Goal: Task Accomplishment & Management: Manage account settings

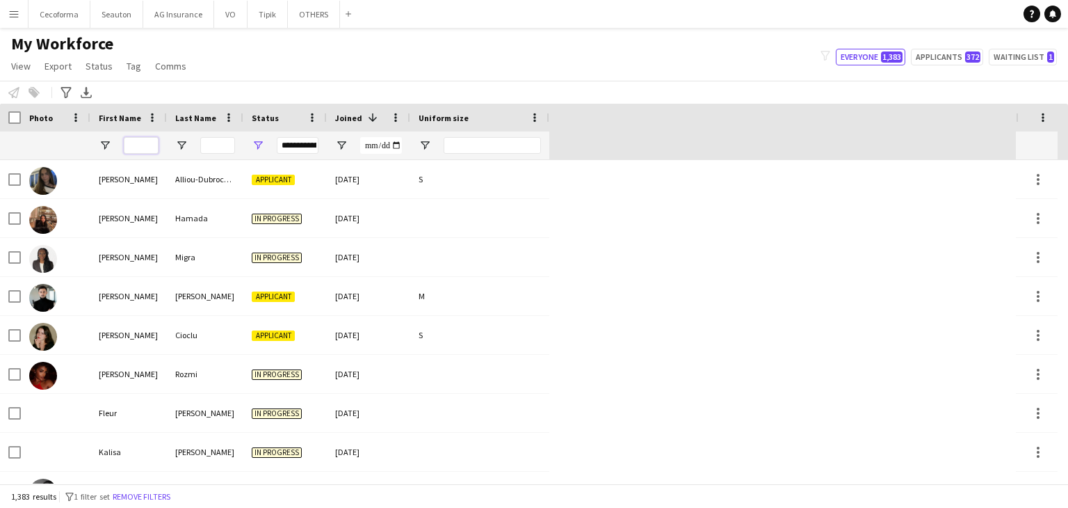
click at [145, 145] on input "First Name Filter Input" at bounding box center [141, 145] width 35 height 17
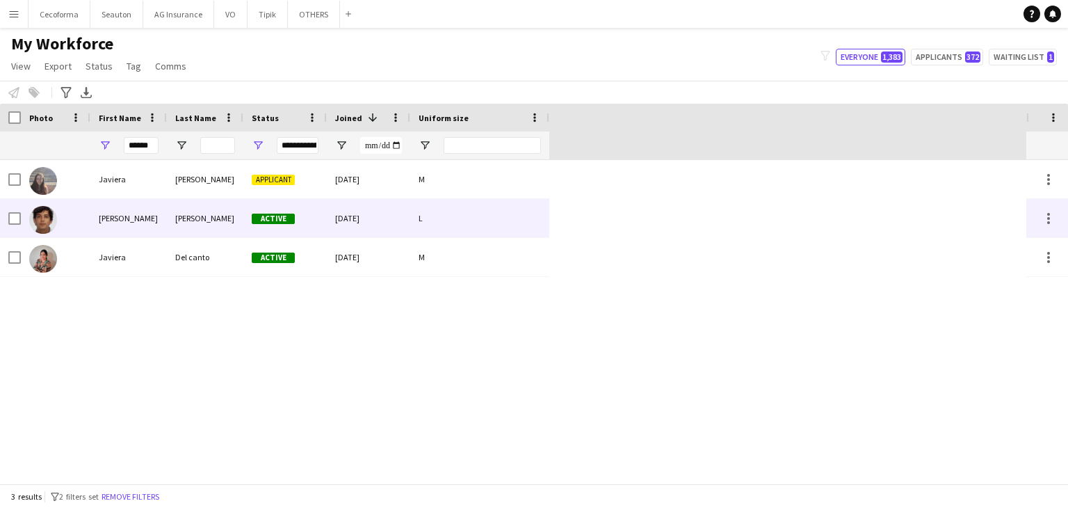
click at [138, 220] on div "[PERSON_NAME]" at bounding box center [128, 218] width 76 height 38
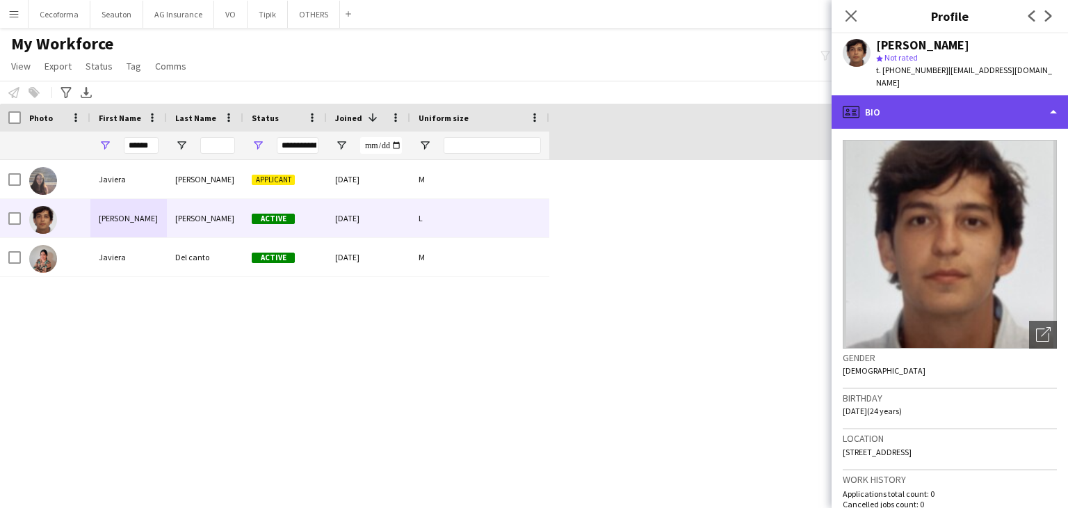
click at [930, 104] on div "profile Bio" at bounding box center [950, 111] width 236 height 33
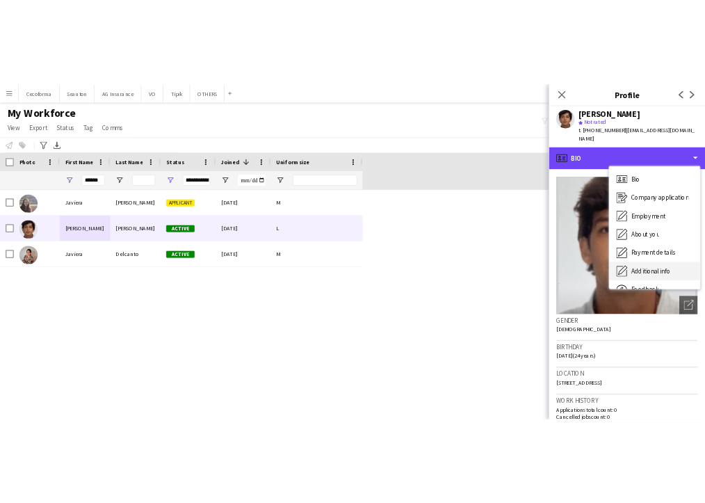
scroll to position [47, 0]
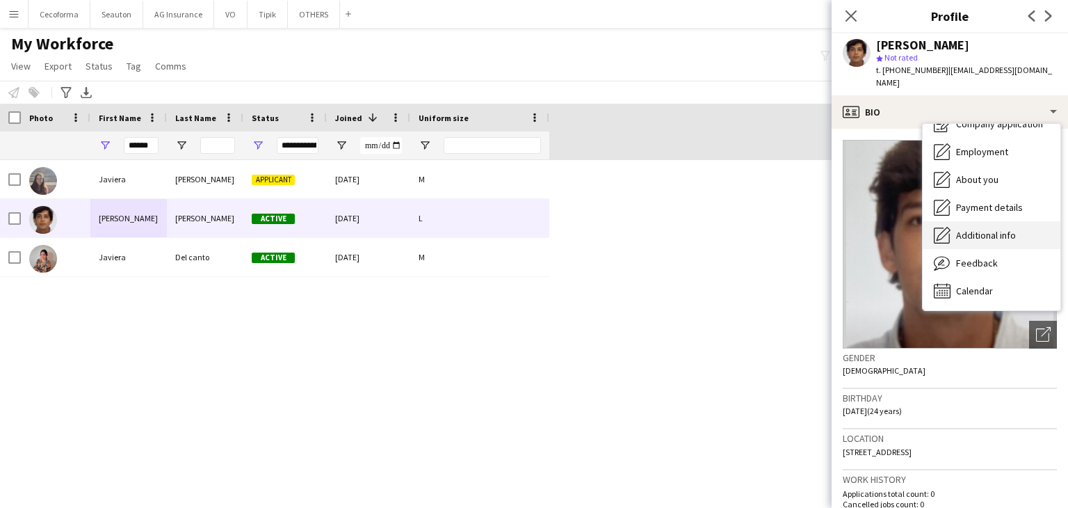
click at [993, 229] on span "Additional info" at bounding box center [986, 235] width 60 height 13
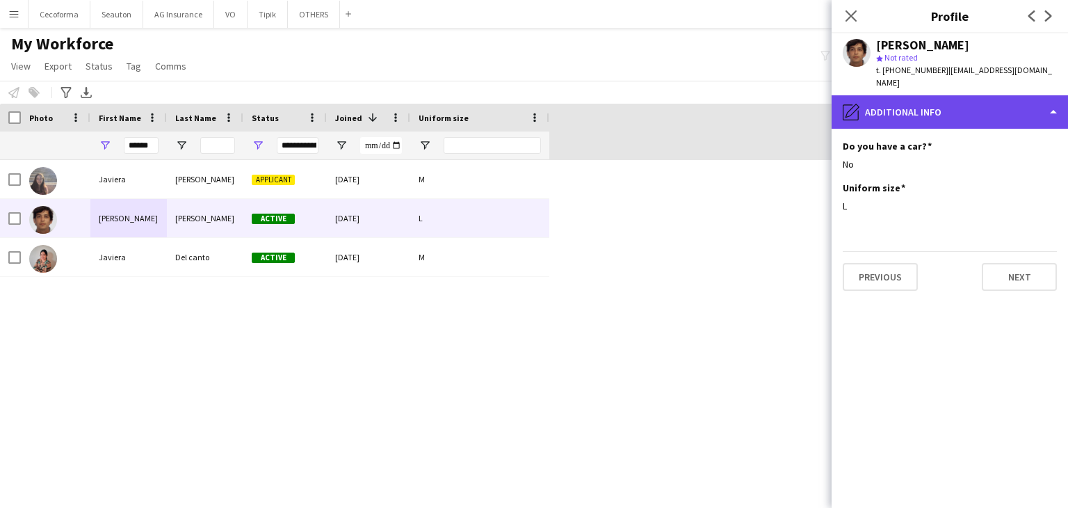
click at [926, 101] on div "pencil4 Additional info" at bounding box center [950, 111] width 236 height 33
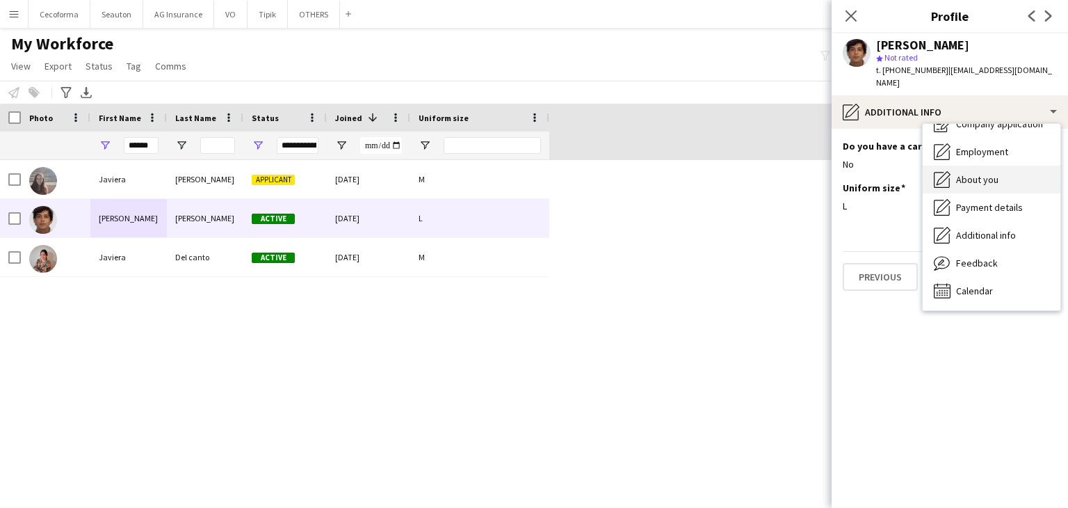
click at [980, 173] on span "About you" at bounding box center [977, 179] width 42 height 13
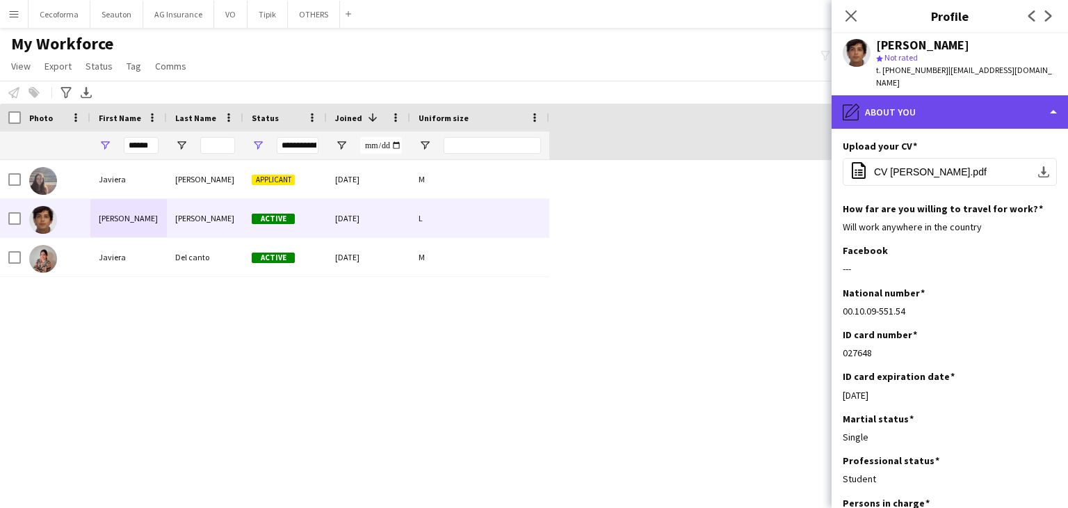
click at [933, 98] on div "pencil4 About you" at bounding box center [950, 111] width 236 height 33
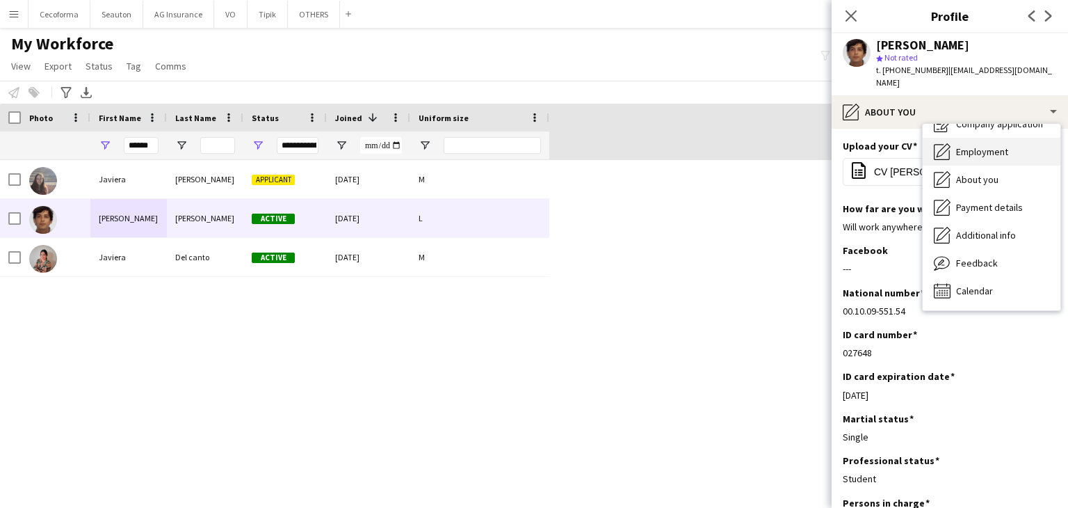
click at [981, 145] on span "Employment" at bounding box center [982, 151] width 52 height 13
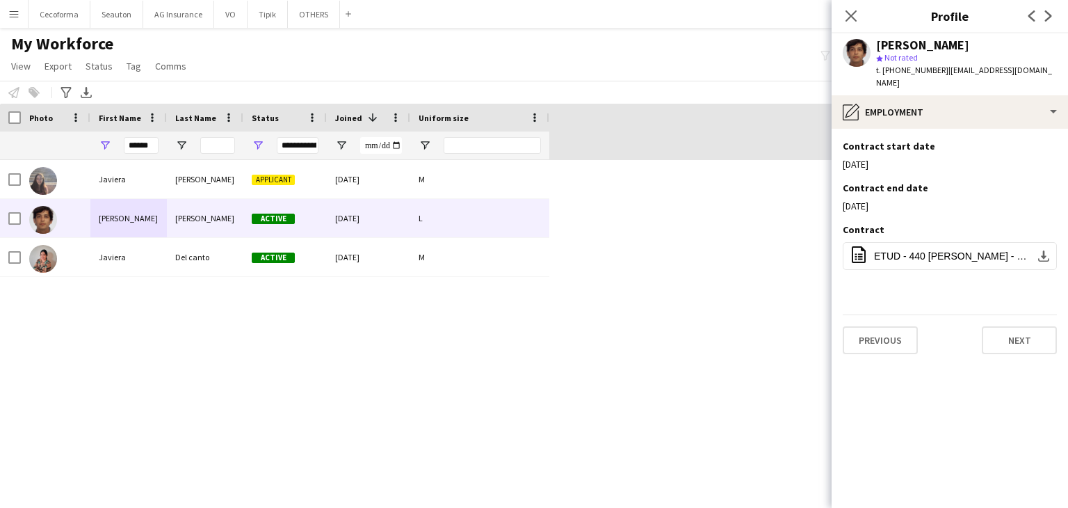
click at [357, 380] on div "[PERSON_NAME] Applicant [DATE] M [PERSON_NAME] Active [DATE] L [PERSON_NAME] ca…" at bounding box center [513, 321] width 1026 height 323
drag, startPoint x: 153, startPoint y: 146, endPoint x: 82, endPoint y: 152, distance: 71.2
click at [82, 152] on div "**********" at bounding box center [274, 145] width 549 height 28
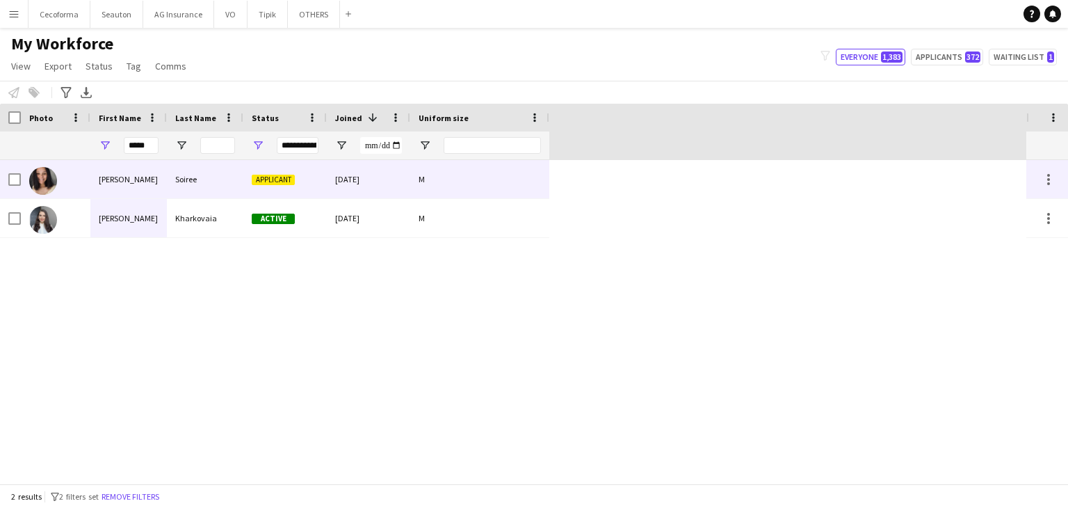
click at [144, 204] on div "[PERSON_NAME]" at bounding box center [128, 218] width 76 height 38
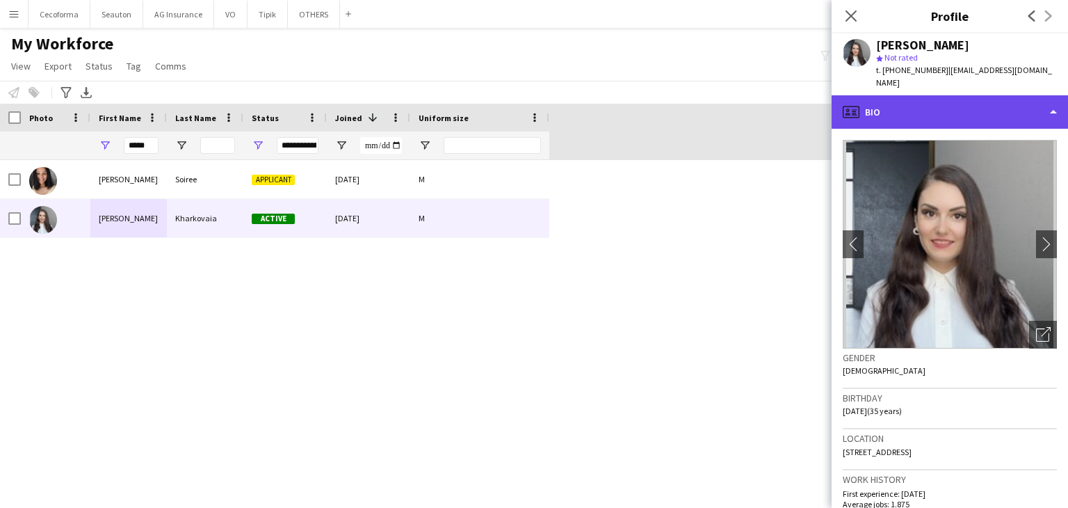
click at [939, 100] on div "profile Bio" at bounding box center [950, 111] width 236 height 33
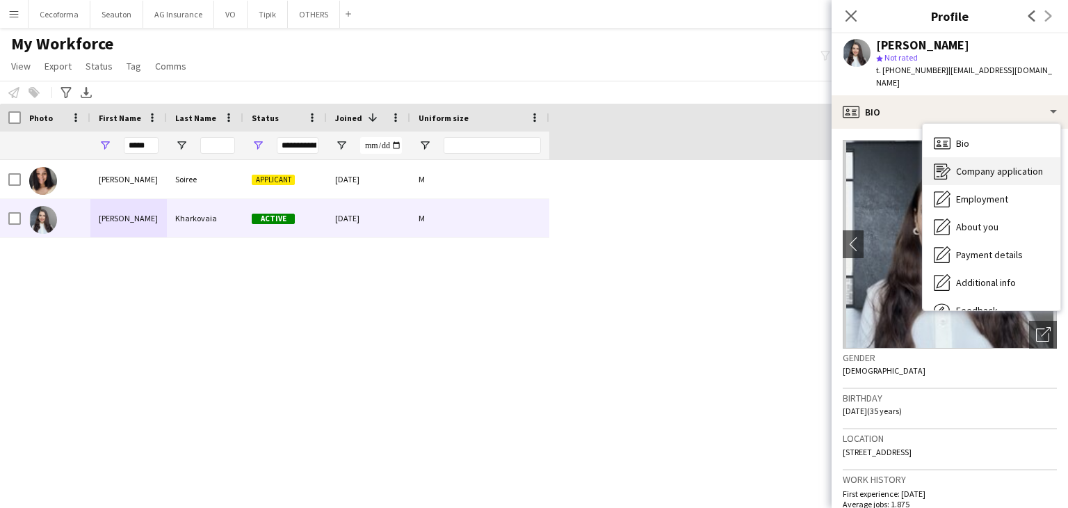
click at [985, 165] on span "Company application" at bounding box center [999, 171] width 87 height 13
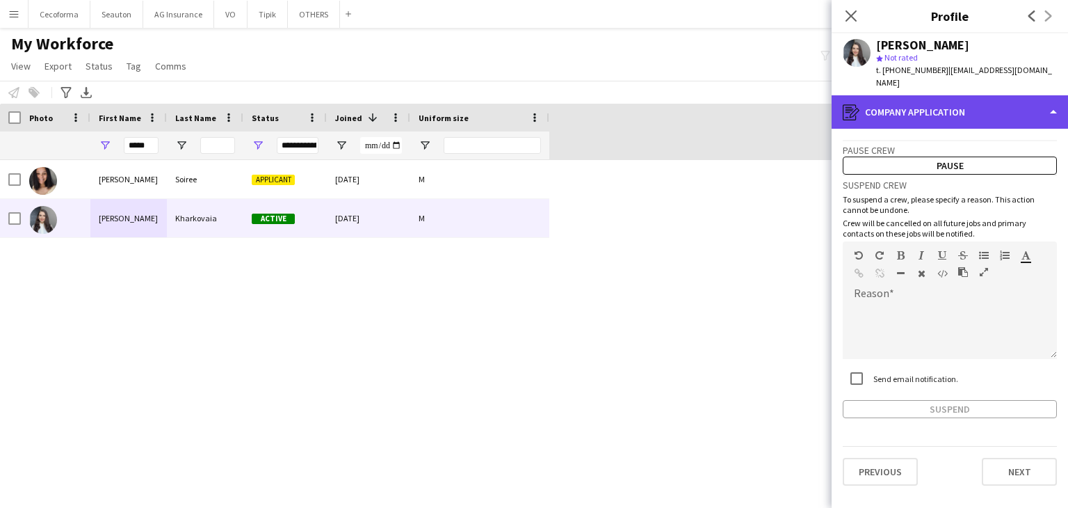
click at [935, 104] on div "register Company application" at bounding box center [950, 111] width 236 height 33
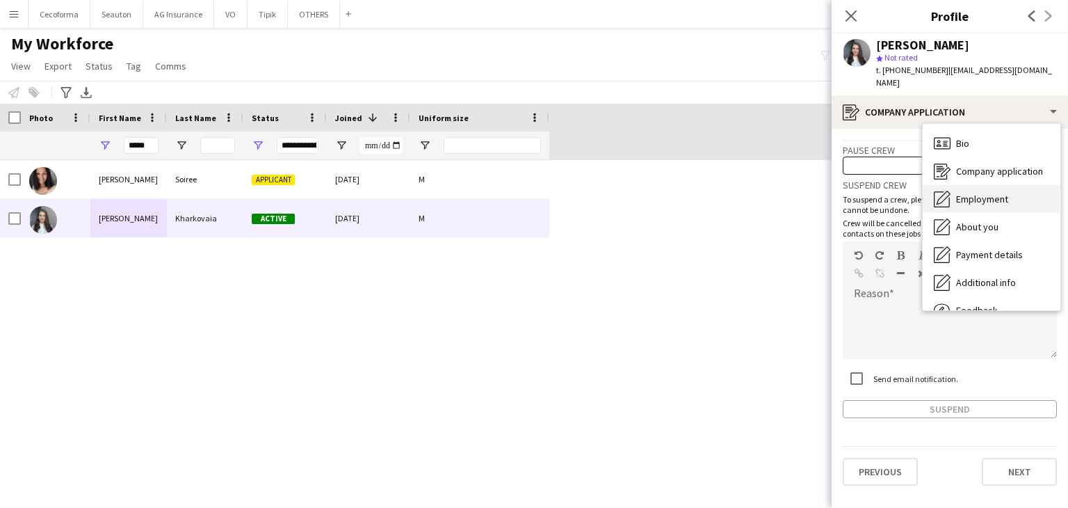
click at [976, 185] on div "Employment Employment" at bounding box center [992, 199] width 138 height 28
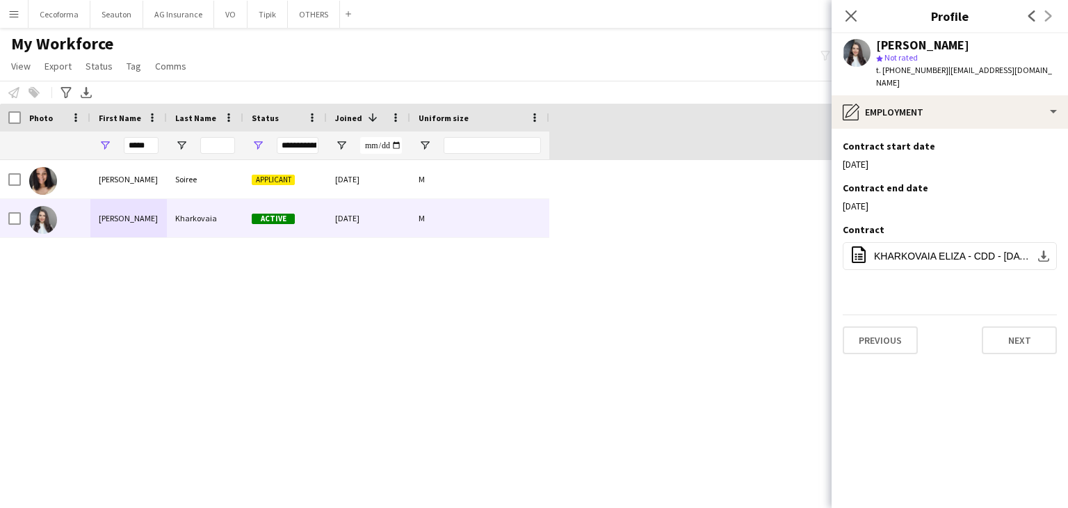
click at [739, 364] on div "[PERSON_NAME] Applicant [DATE] M [PERSON_NAME] Active [DATE] M" at bounding box center [513, 321] width 1026 height 323
click at [850, 15] on icon at bounding box center [850, 15] width 13 height 13
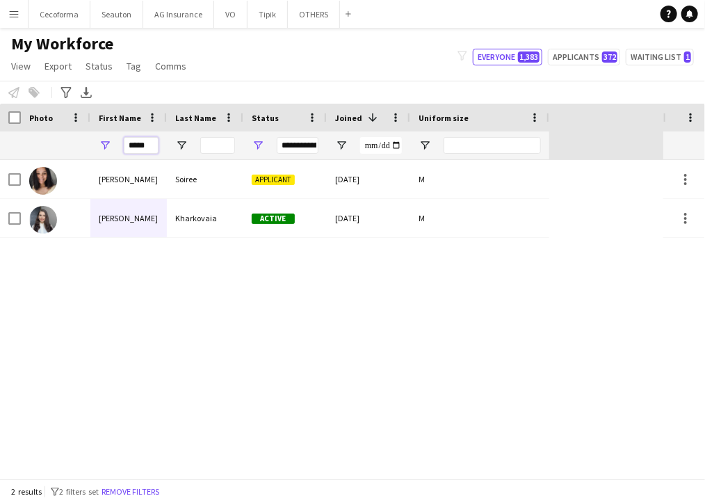
drag, startPoint x: 154, startPoint y: 141, endPoint x: 105, endPoint y: 147, distance: 49.1
click at [105, 147] on div "*****" at bounding box center [128, 145] width 76 height 28
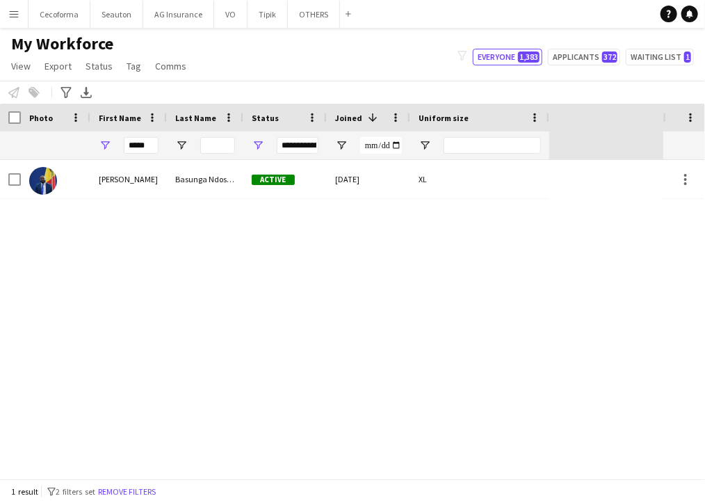
drag, startPoint x: 531, startPoint y: 234, endPoint x: 490, endPoint y: 217, distance: 44.6
click at [531, 234] on div "[PERSON_NAME] Ndosimau Active [DATE] XL" at bounding box center [331, 319] width 663 height 318
drag, startPoint x: 150, startPoint y: 145, endPoint x: 104, endPoint y: 143, distance: 46.7
click at [104, 143] on div "*****" at bounding box center [128, 145] width 76 height 28
click at [548, 209] on div "[PERSON_NAME] Active [DATE] M" at bounding box center [331, 319] width 663 height 318
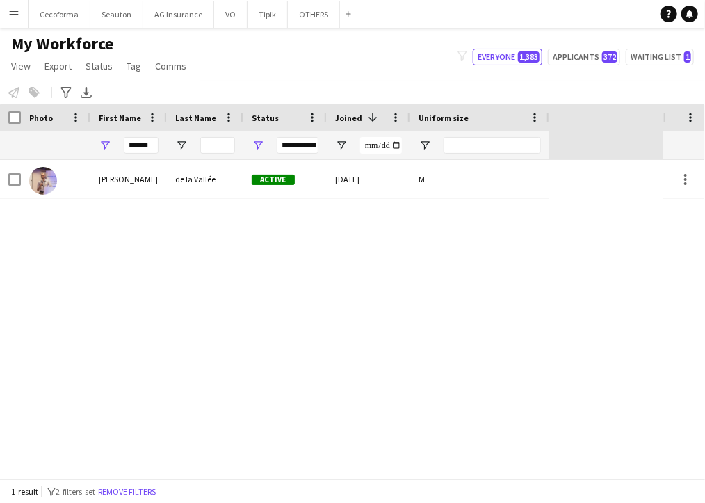
drag, startPoint x: 467, startPoint y: 294, endPoint x: 386, endPoint y: 271, distance: 84.7
click at [467, 294] on div "[PERSON_NAME] Active [DATE] M" at bounding box center [331, 319] width 663 height 318
drag, startPoint x: 153, startPoint y: 144, endPoint x: 78, endPoint y: 144, distance: 75.1
click at [78, 144] on div "**********" at bounding box center [274, 145] width 549 height 28
type input "*"
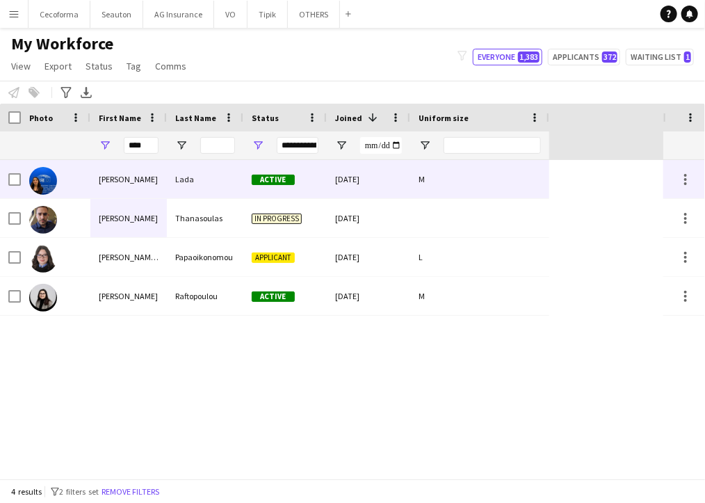
click at [542, 190] on div "M" at bounding box center [479, 179] width 139 height 38
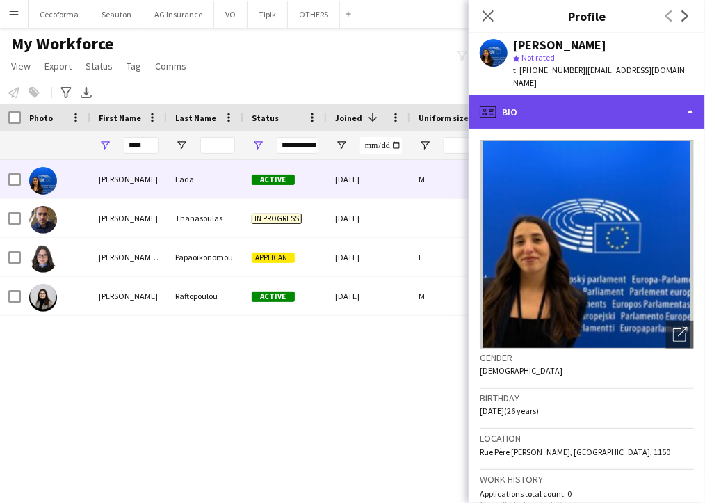
click at [537, 95] on div "profile Bio" at bounding box center [587, 111] width 236 height 33
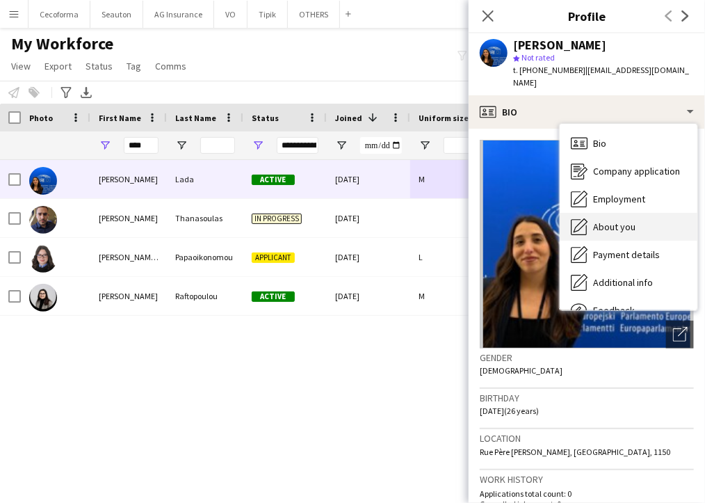
click at [631, 220] on span "About you" at bounding box center [614, 226] width 42 height 13
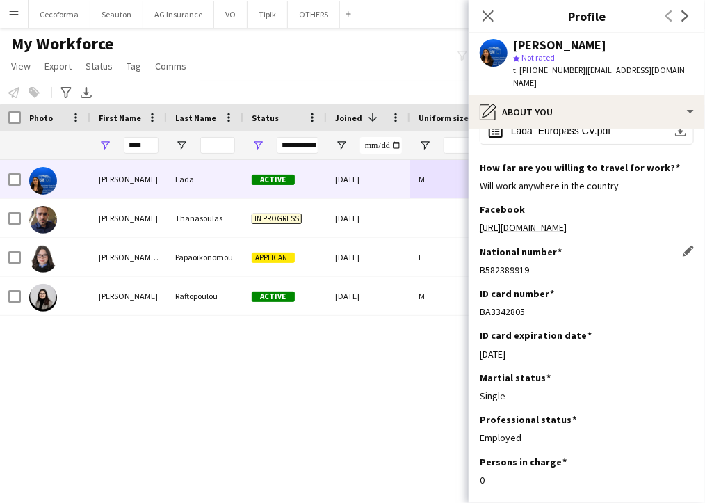
scroll to position [70, 0]
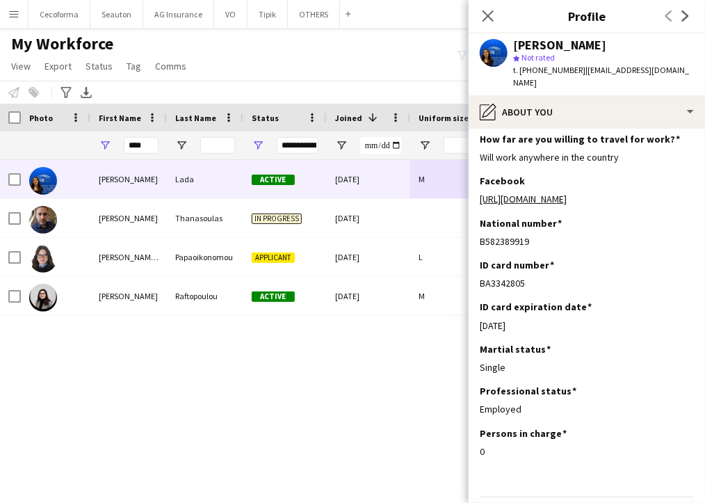
click at [370, 417] on div "[PERSON_NAME] Active [DATE] M [PERSON_NAME] In progress [DATE] [PERSON_NAME] Ap…" at bounding box center [331, 319] width 663 height 318
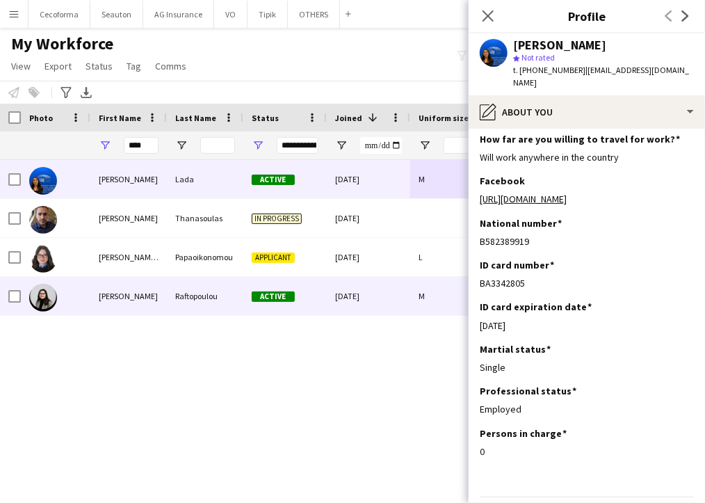
click at [459, 315] on div "M" at bounding box center [479, 296] width 139 height 38
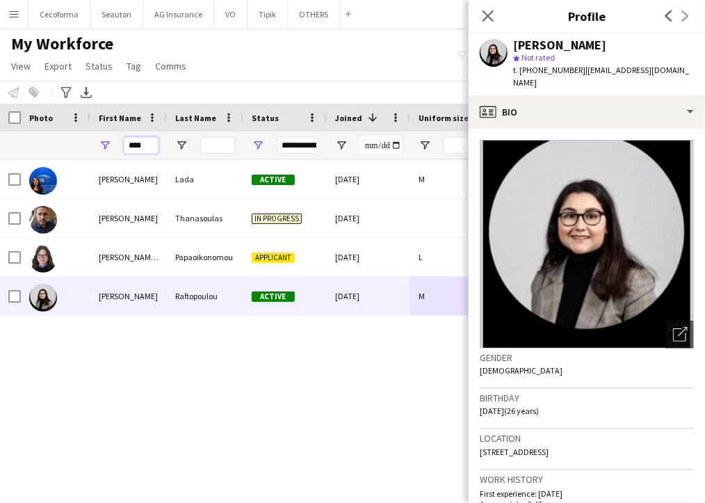
drag, startPoint x: 153, startPoint y: 150, endPoint x: 108, endPoint y: 150, distance: 44.5
click at [108, 150] on div "****" at bounding box center [128, 145] width 76 height 28
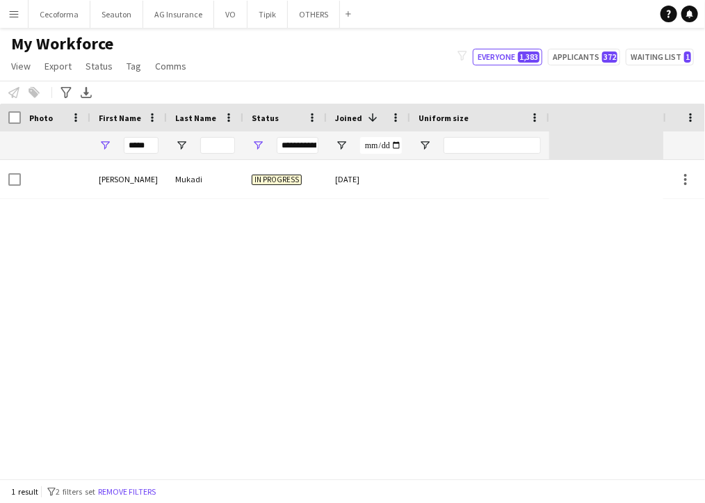
click at [562, 286] on div "[PERSON_NAME] In progress [DATE]" at bounding box center [331, 319] width 663 height 318
drag, startPoint x: 648, startPoint y: 340, endPoint x: 618, endPoint y: 334, distance: 31.1
click at [648, 340] on div "[PERSON_NAME] In progress [DATE]" at bounding box center [331, 319] width 663 height 318
drag, startPoint x: 150, startPoint y: 145, endPoint x: 90, endPoint y: 143, distance: 59.8
click at [90, 143] on div "*****" at bounding box center [128, 145] width 76 height 28
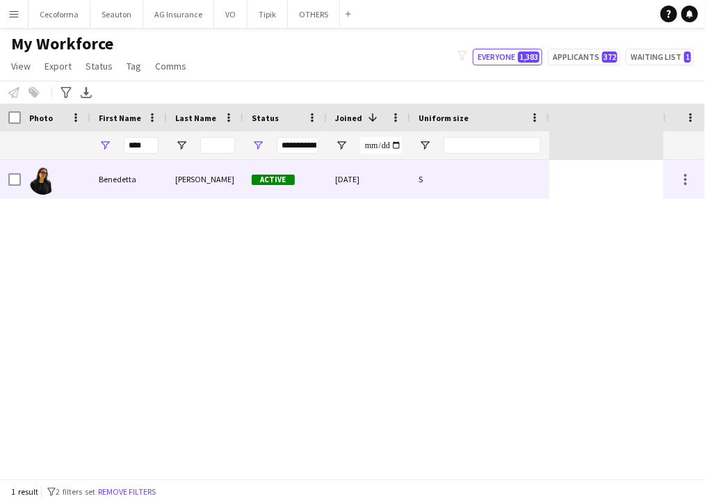
click at [140, 172] on div "Benedetta" at bounding box center [128, 179] width 76 height 38
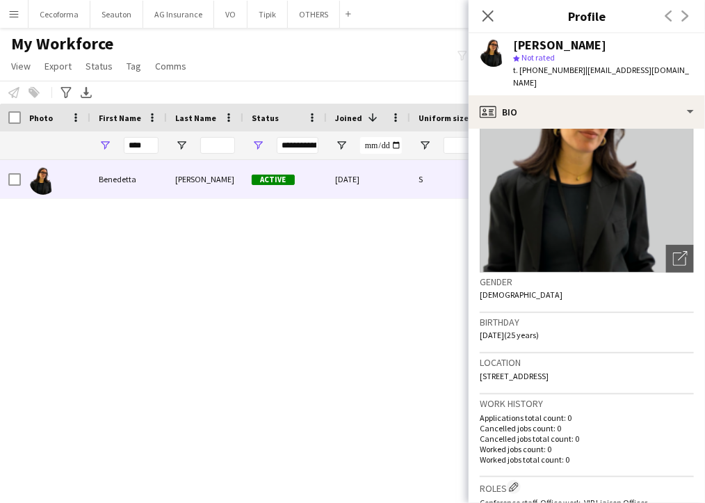
scroll to position [209, 0]
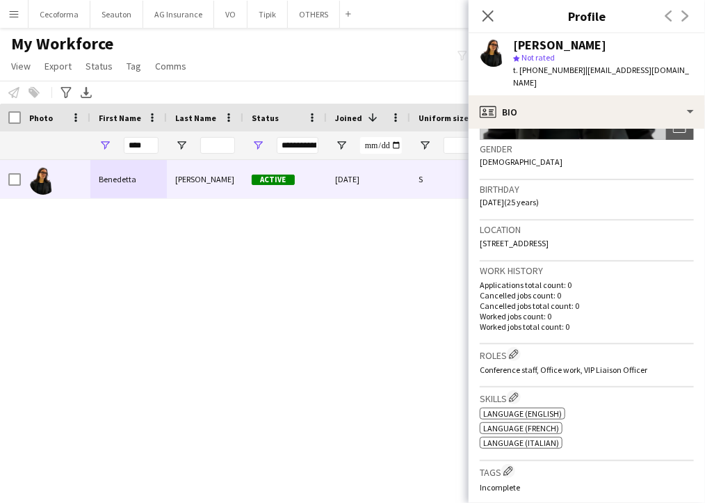
click at [525, 197] on span "[DATE] (25 years)" at bounding box center [509, 202] width 59 height 10
drag, startPoint x: 147, startPoint y: 145, endPoint x: 67, endPoint y: 149, distance: 80.8
click at [67, 148] on div "**********" at bounding box center [274, 145] width 549 height 28
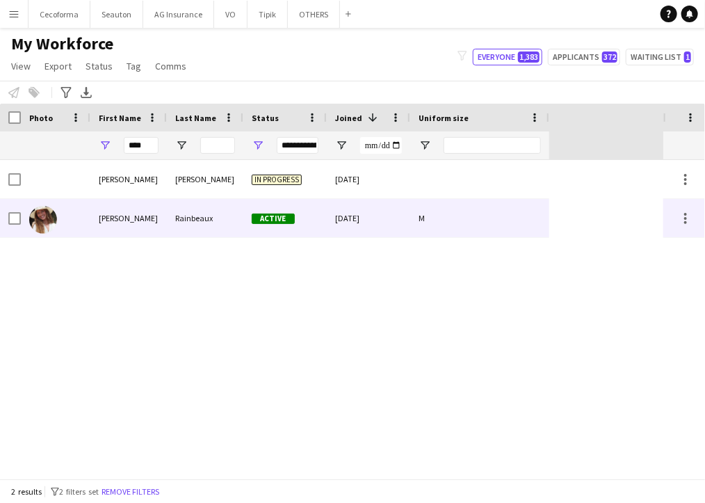
click at [201, 225] on div "Rainbeaux" at bounding box center [205, 218] width 76 height 38
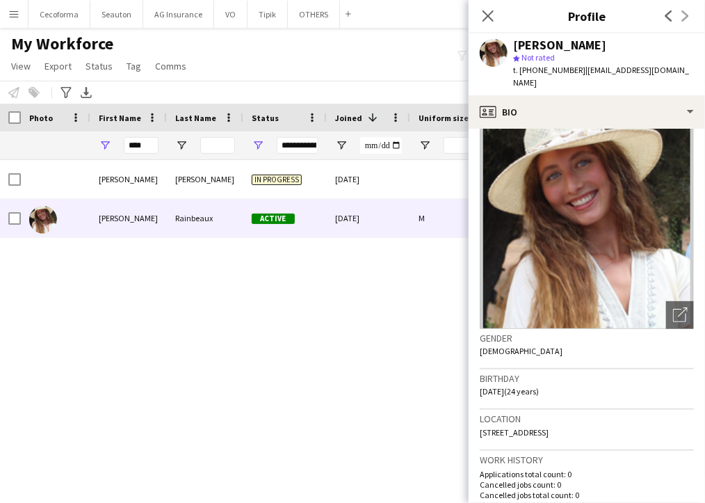
scroll to position [0, 0]
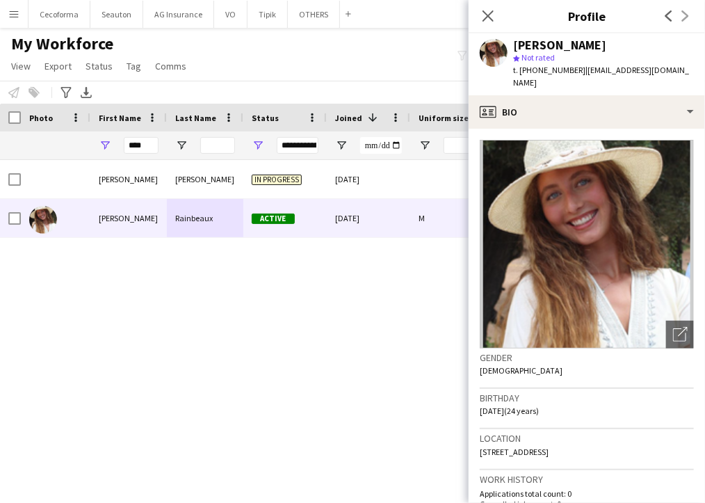
click at [459, 290] on div "[PERSON_NAME] In progress [DATE] [PERSON_NAME] Active [DATE] M" at bounding box center [331, 319] width 663 height 318
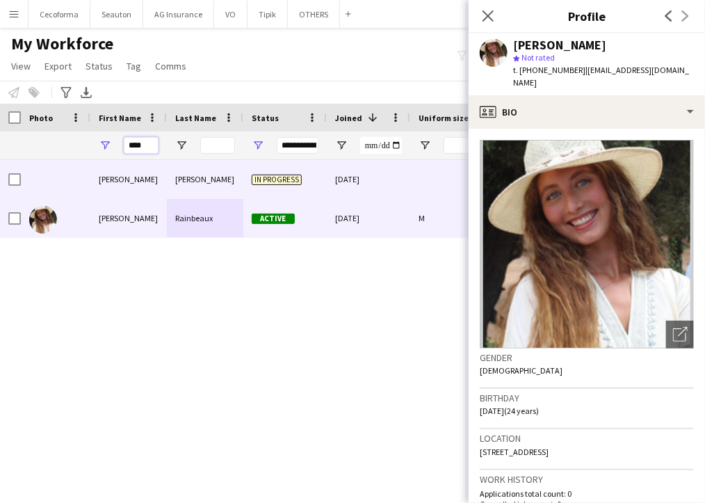
drag, startPoint x: 145, startPoint y: 147, endPoint x: 28, endPoint y: 200, distance: 128.9
click at [33, 193] on div "Workforce Details Profile Data Photo" at bounding box center [352, 291] width 705 height 375
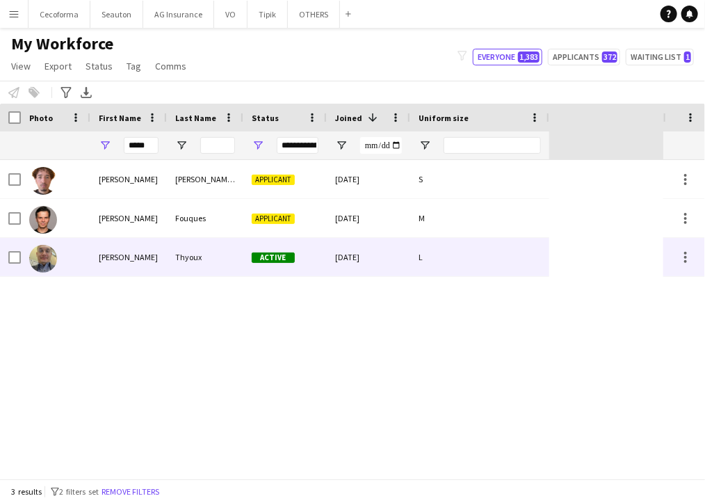
click at [81, 266] on div at bounding box center [56, 257] width 70 height 38
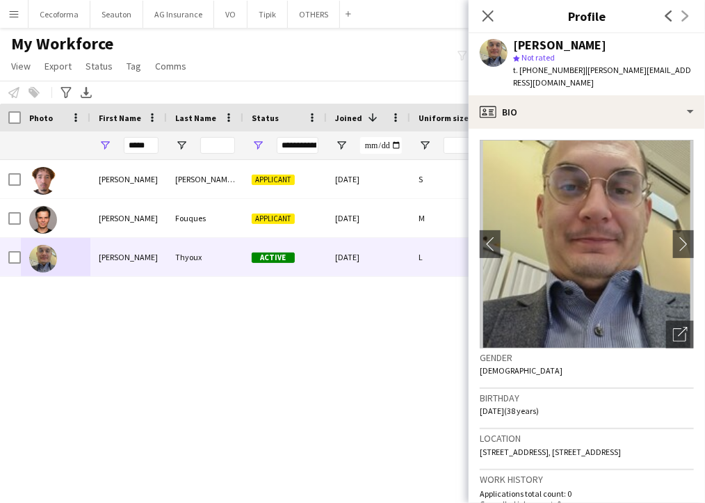
drag, startPoint x: 455, startPoint y: 302, endPoint x: 449, endPoint y: 298, distance: 7.5
click at [455, 302] on div "Estephano [PERSON_NAME] Applicant [DATE] S [PERSON_NAME] Applicant [DATE] M [PE…" at bounding box center [331, 319] width 663 height 318
drag, startPoint x: 152, startPoint y: 145, endPoint x: 57, endPoint y: 156, distance: 95.8
click at [57, 156] on div "**********" at bounding box center [274, 145] width 549 height 28
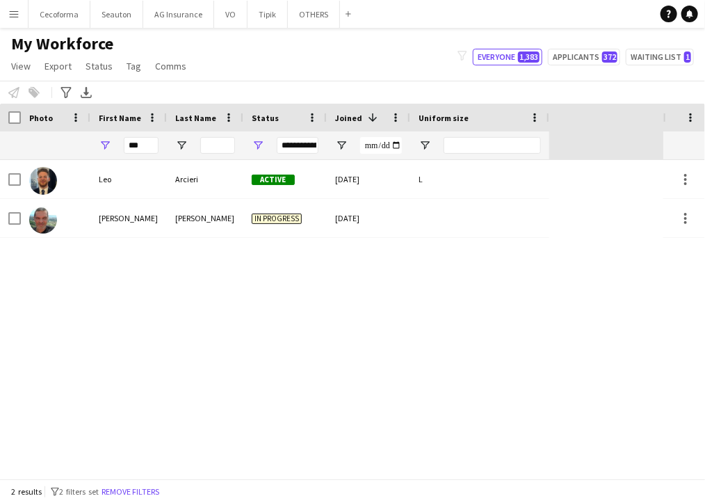
drag, startPoint x: 557, startPoint y: 226, endPoint x: 490, endPoint y: 217, distance: 68.1
click at [557, 227] on div "[PERSON_NAME] Active [DATE] L [PERSON_NAME] In progress [DATE]" at bounding box center [331, 319] width 663 height 318
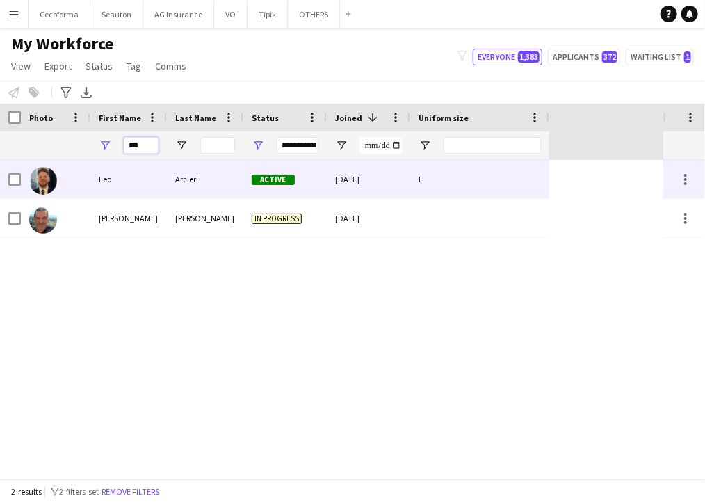
drag, startPoint x: 153, startPoint y: 144, endPoint x: 102, endPoint y: 159, distance: 53.7
click at [102, 159] on div "Workforce Details Profile Data Photo" at bounding box center [352, 291] width 705 height 375
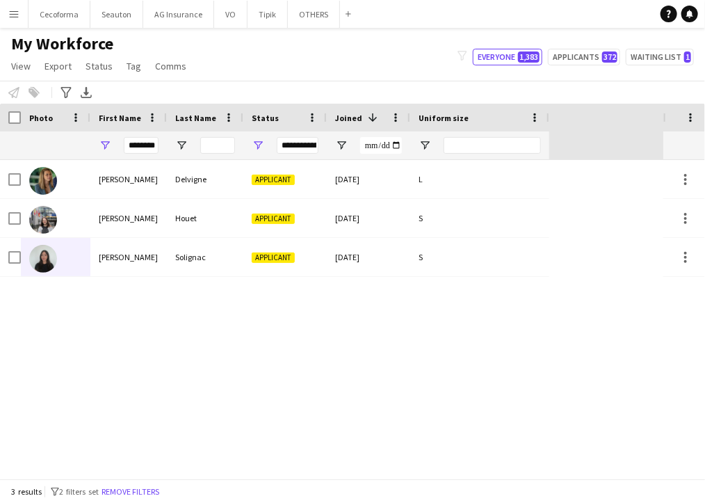
click at [502, 294] on div "[PERSON_NAME] Applicant [DATE] L [PERSON_NAME] Applicant [DATE] S [PERSON_NAME]…" at bounding box center [331, 319] width 663 height 318
click at [482, 351] on div "[PERSON_NAME] Applicant [DATE] L [PERSON_NAME] Applicant [DATE] S [PERSON_NAME]…" at bounding box center [331, 319] width 663 height 318
drag, startPoint x: 127, startPoint y: 149, endPoint x: 407, endPoint y: 151, distance: 280.2
click at [406, 162] on div "Workforce Details Profile Data Photo" at bounding box center [352, 291] width 705 height 375
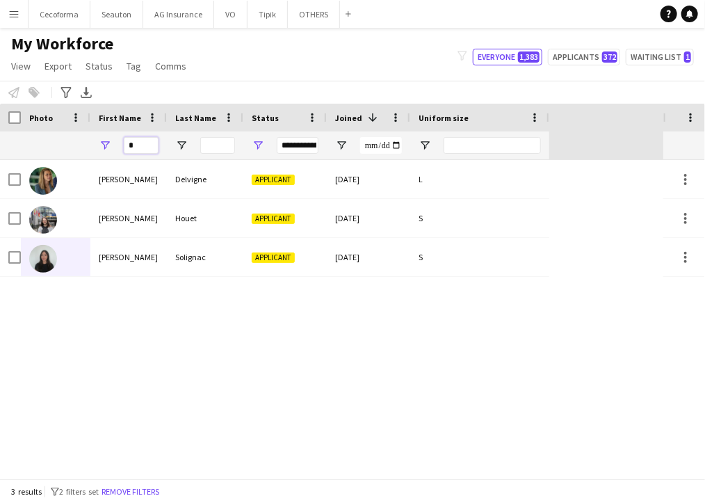
scroll to position [0, 0]
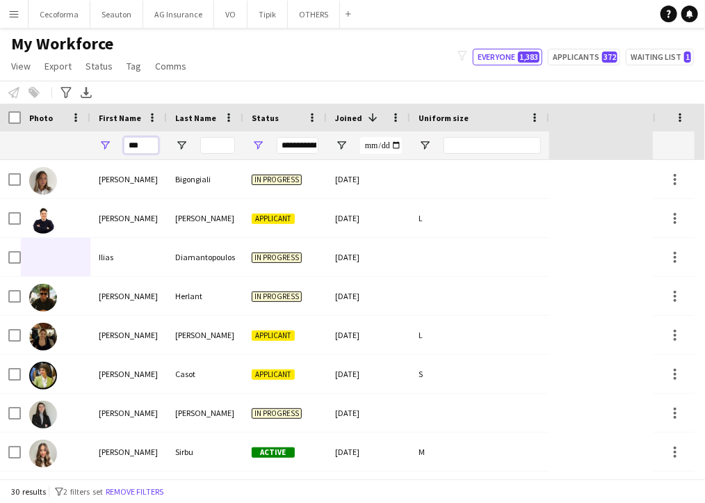
type input "***"
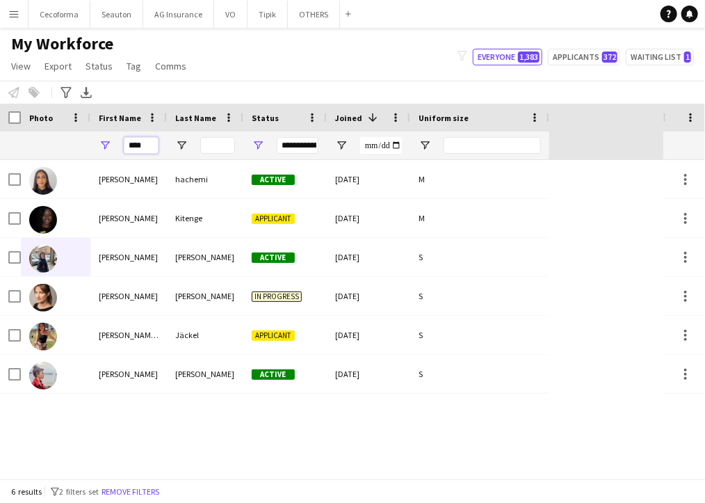
drag, startPoint x: 143, startPoint y: 147, endPoint x: 70, endPoint y: 155, distance: 74.2
click at [76, 157] on div "**********" at bounding box center [274, 145] width 549 height 28
click at [209, 144] on input "Last Name Filter Input" at bounding box center [217, 145] width 35 height 17
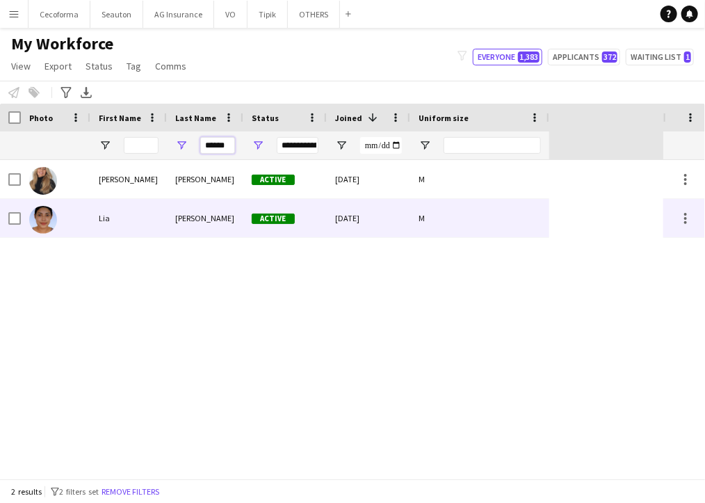
type input "******"
click at [183, 213] on div "[PERSON_NAME]" at bounding box center [205, 218] width 76 height 38
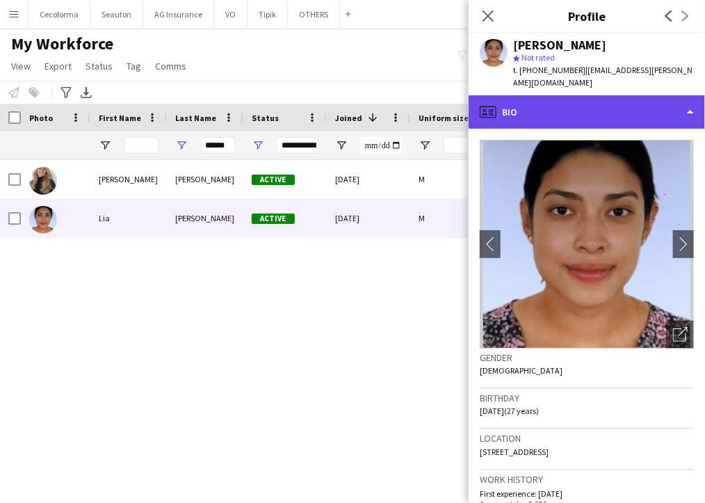
click at [545, 105] on div "profile Bio" at bounding box center [587, 111] width 236 height 33
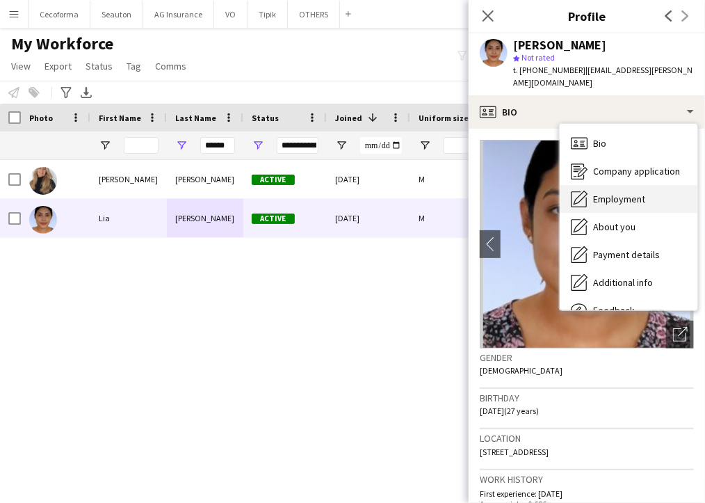
click at [618, 193] on span "Employment" at bounding box center [619, 199] width 52 height 13
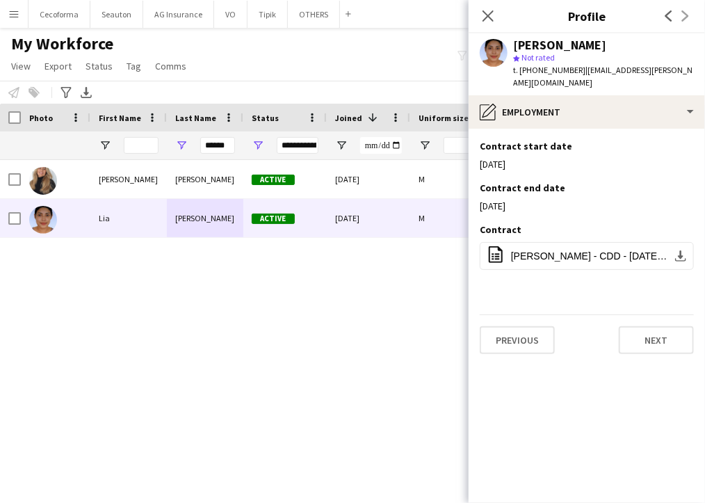
click at [312, 341] on div "[PERSON_NAME] Active [DATE] M [PERSON_NAME] Active [DATE] M" at bounding box center [331, 319] width 663 height 318
click at [97, 460] on div "[PERSON_NAME] Active [DATE] M [PERSON_NAME] Active [DATE] M" at bounding box center [331, 319] width 663 height 318
click at [140, 144] on input "First Name Filter Input" at bounding box center [141, 145] width 35 height 17
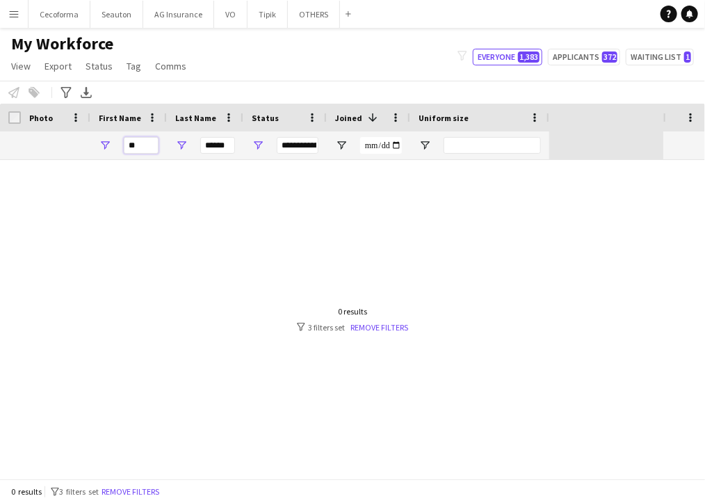
type input "*"
type input "****"
drag, startPoint x: 205, startPoint y: 143, endPoint x: 531, endPoint y: 191, distance: 329.6
click at [528, 189] on div "Workforce Details Profile Data Photo" at bounding box center [352, 291] width 705 height 375
drag, startPoint x: 152, startPoint y: 145, endPoint x: 40, endPoint y: 147, distance: 111.3
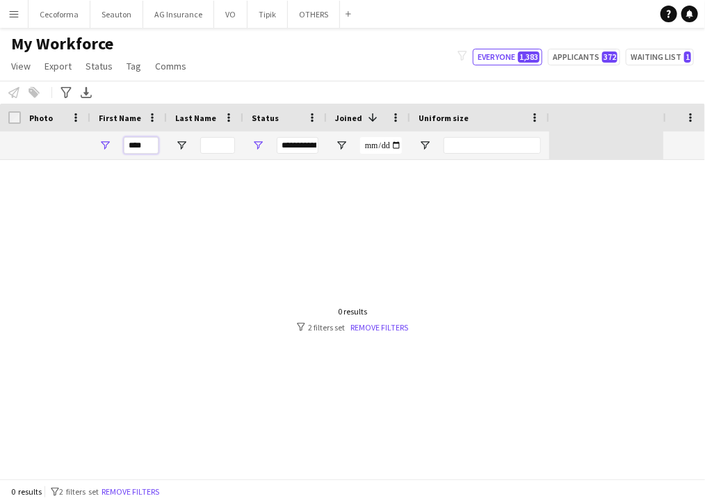
click at [40, 147] on div "**********" at bounding box center [274, 145] width 549 height 28
type input "*"
click at [281, 144] on div "**********" at bounding box center [298, 145] width 42 height 17
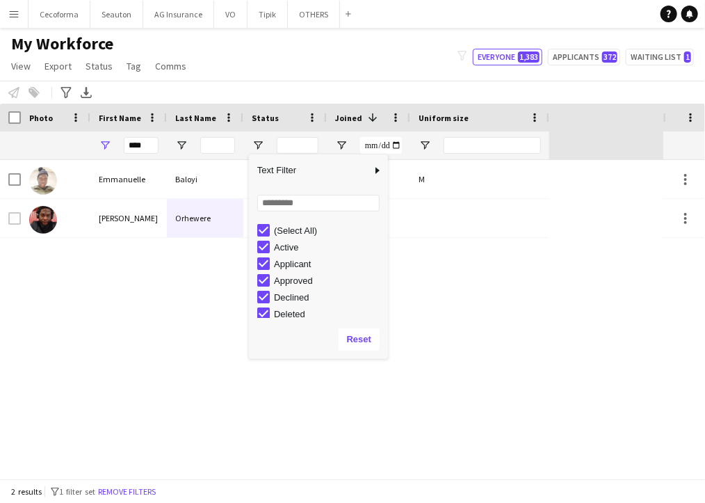
click at [191, 304] on div "[PERSON_NAME] Declined [DATE] M [PERSON_NAME] [DATE]" at bounding box center [331, 319] width 663 height 318
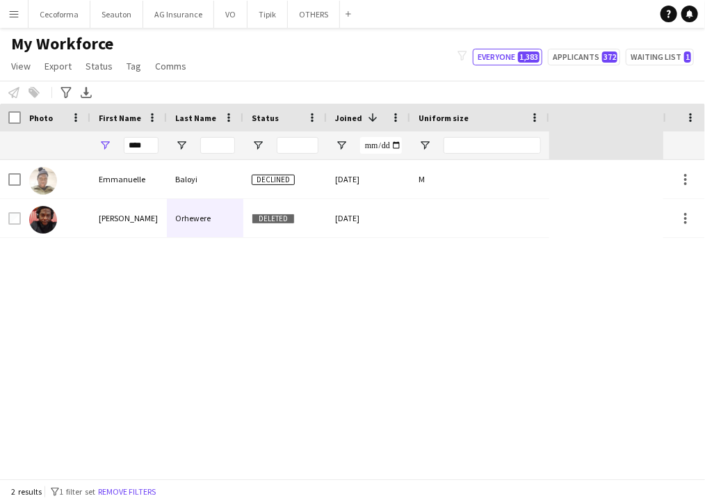
drag, startPoint x: 539, startPoint y: 309, endPoint x: 532, endPoint y: 307, distance: 7.5
click at [539, 309] on div "[PERSON_NAME] Declined [DATE] M [PERSON_NAME] [DATE]" at bounding box center [331, 319] width 663 height 318
drag, startPoint x: 148, startPoint y: 143, endPoint x: 22, endPoint y: 126, distance: 127.7
click at [25, 127] on div "Workforce Details Profile Data Photo First Name" at bounding box center [274, 132] width 549 height 56
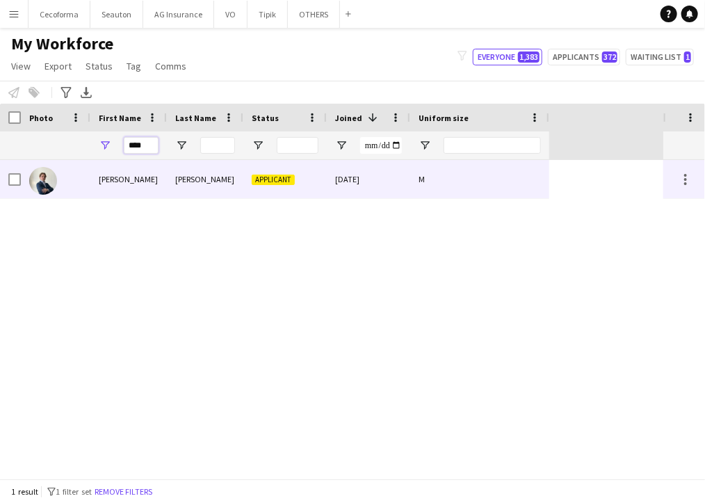
type input "****"
click at [205, 181] on div "[PERSON_NAME]" at bounding box center [205, 179] width 76 height 38
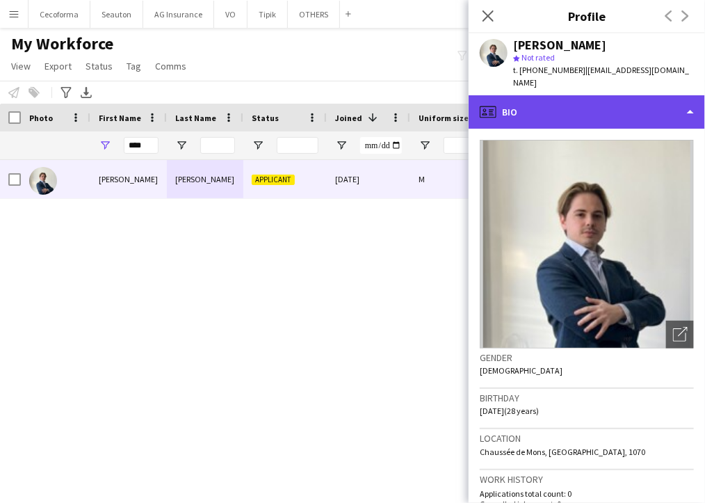
click at [613, 112] on div "profile Bio" at bounding box center [587, 111] width 236 height 33
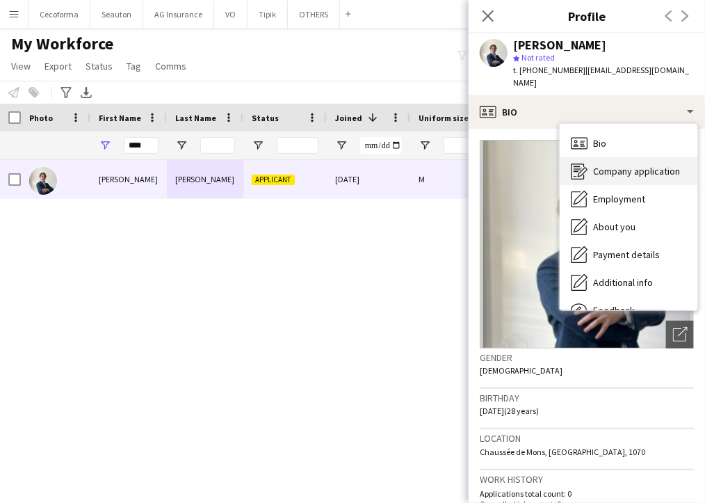
click at [636, 170] on span "Company application" at bounding box center [636, 171] width 87 height 13
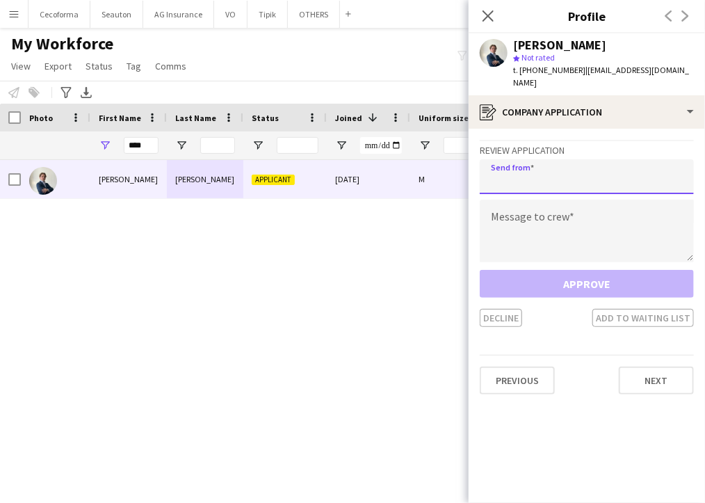
click at [558, 162] on input "email" at bounding box center [587, 176] width 214 height 35
type input "**********"
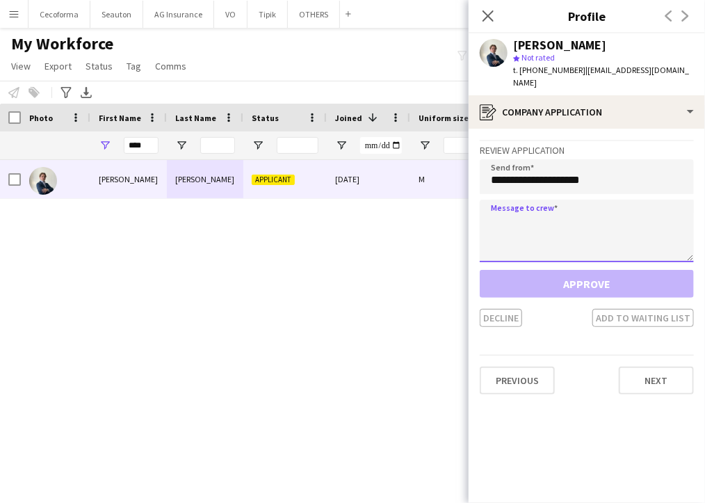
click at [585, 223] on textarea at bounding box center [587, 231] width 214 height 63
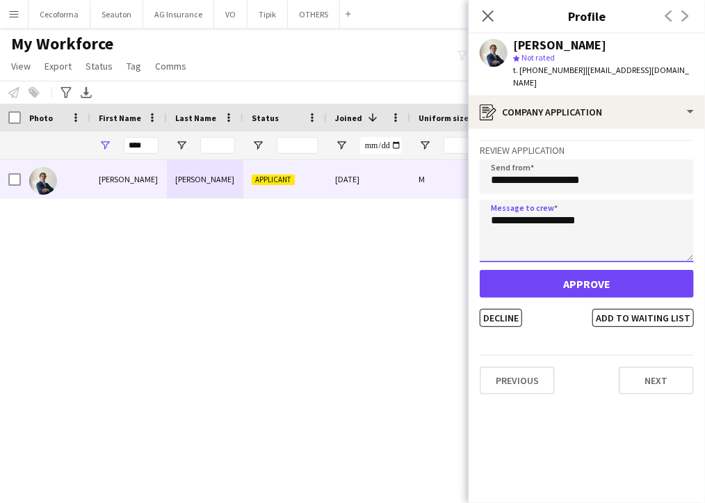
type textarea "**********"
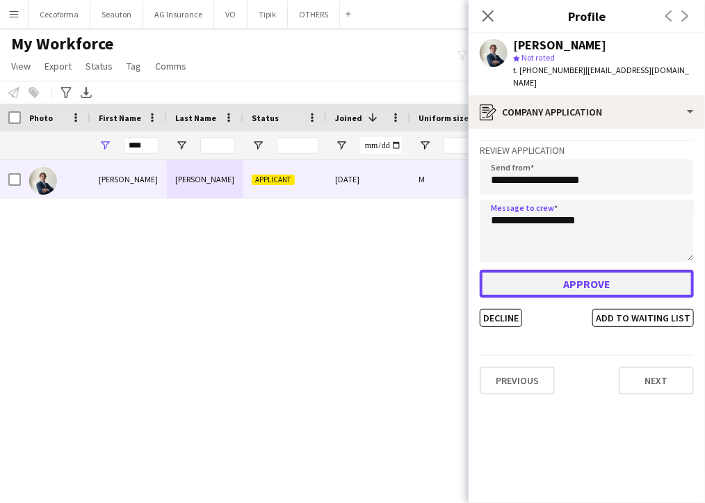
click at [571, 284] on button "Approve" at bounding box center [587, 284] width 214 height 28
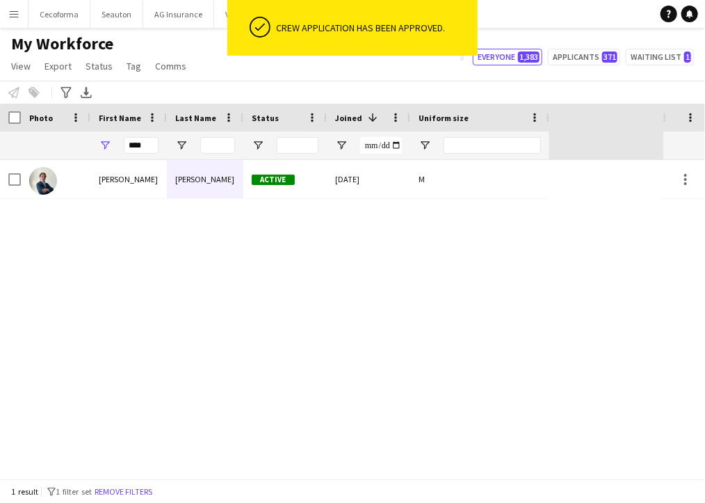
click at [234, 319] on div "[PERSON_NAME] Active [DATE] M" at bounding box center [331, 319] width 663 height 318
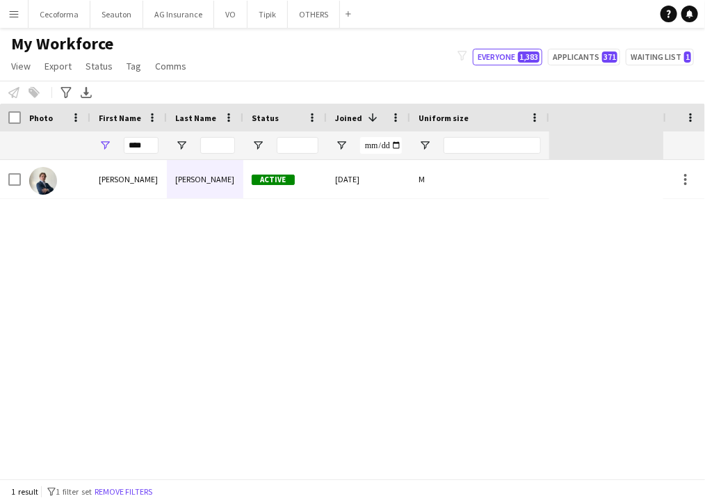
click at [543, 308] on div "[PERSON_NAME] Active [DATE] M" at bounding box center [331, 319] width 663 height 318
drag, startPoint x: 150, startPoint y: 148, endPoint x: 90, endPoint y: 141, distance: 60.9
click at [90, 141] on div "****" at bounding box center [128, 145] width 76 height 28
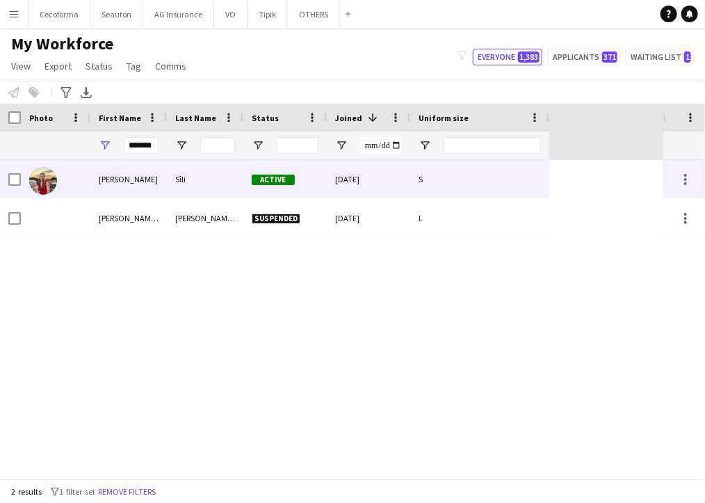
click at [138, 184] on div "[PERSON_NAME]" at bounding box center [128, 179] width 76 height 38
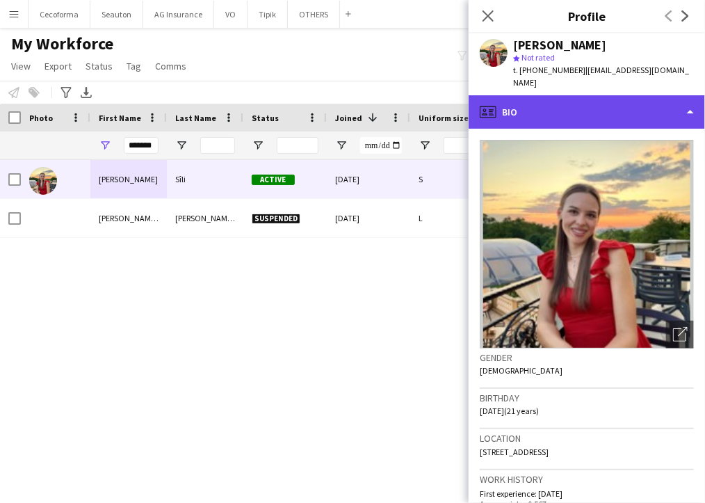
click at [572, 100] on div "profile Bio" at bounding box center [587, 111] width 236 height 33
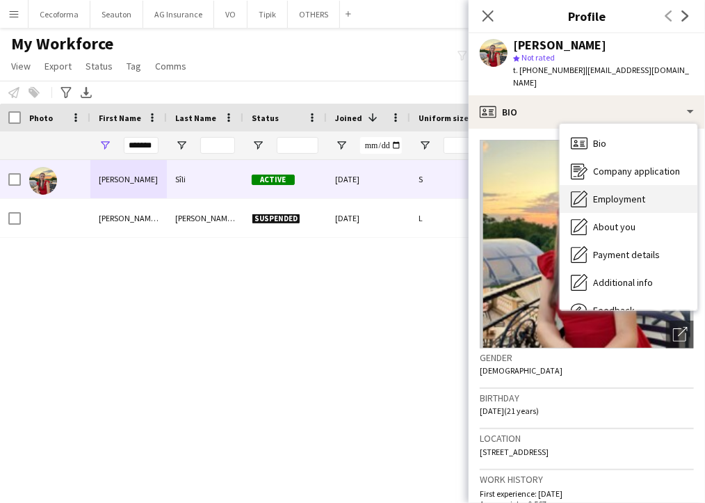
click at [620, 193] on span "Employment" at bounding box center [619, 199] width 52 height 13
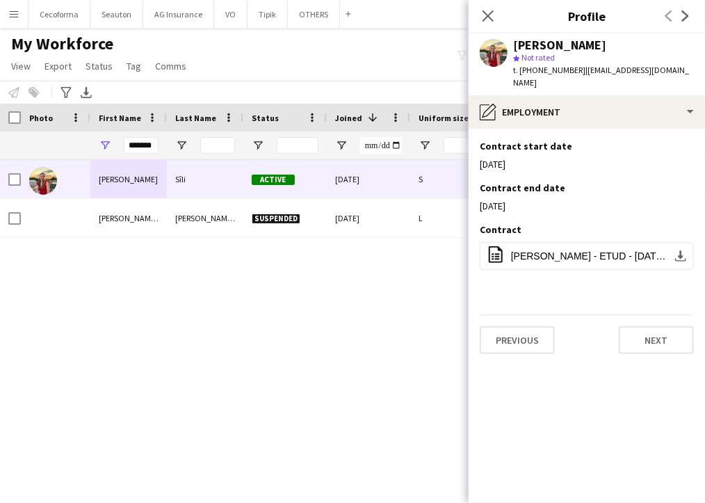
click at [570, 395] on app-section-data-types "Contract start date Edit this field [DATE] Contract end date Edit this field [D…" at bounding box center [587, 316] width 236 height 374
drag, startPoint x: 155, startPoint y: 146, endPoint x: 63, endPoint y: 146, distance: 91.8
click at [63, 144] on div "*******" at bounding box center [274, 145] width 549 height 28
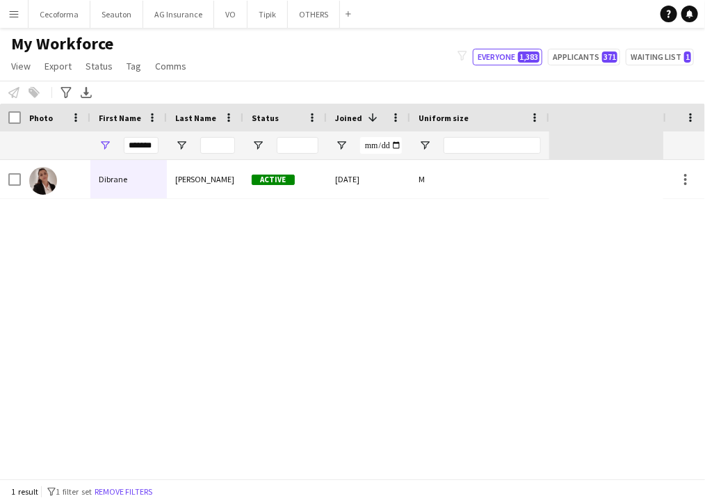
click at [547, 326] on div "Dibrane [PERSON_NAME] Active [DATE] M" at bounding box center [331, 319] width 663 height 318
drag, startPoint x: 127, startPoint y: 148, endPoint x: 448, endPoint y: 159, distance: 320.7
click at [448, 159] on div "*******" at bounding box center [274, 145] width 549 height 28
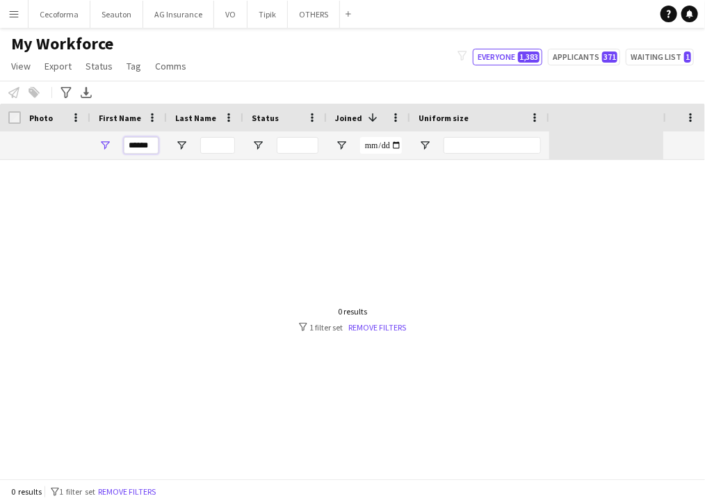
type input "******"
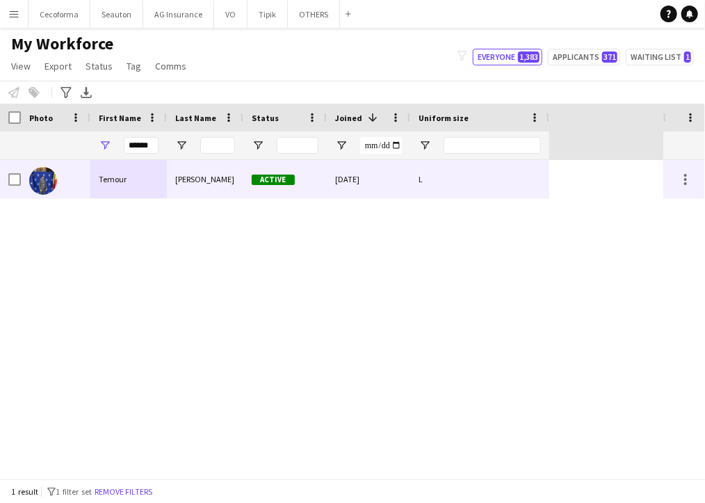
click at [270, 179] on span "Active" at bounding box center [273, 180] width 43 height 10
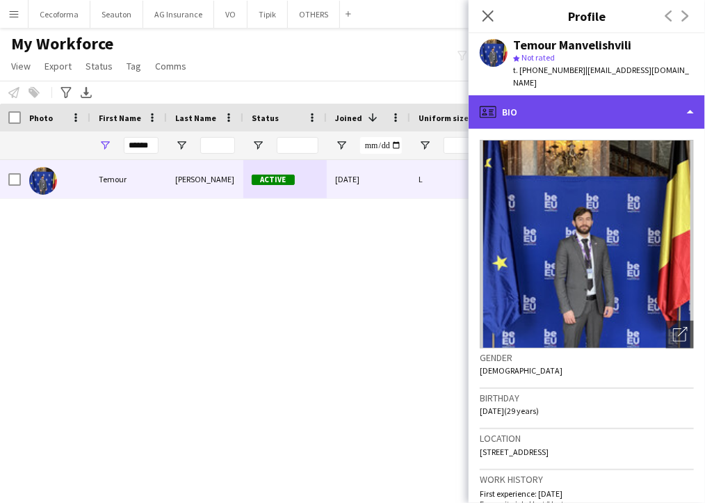
click at [540, 107] on div "profile Bio" at bounding box center [587, 111] width 236 height 33
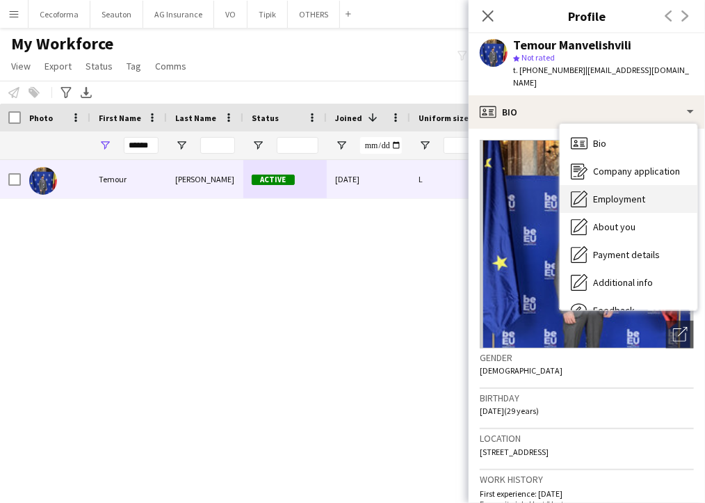
click at [604, 193] on span "Employment" at bounding box center [619, 199] width 52 height 13
